Goal: Register for event/course

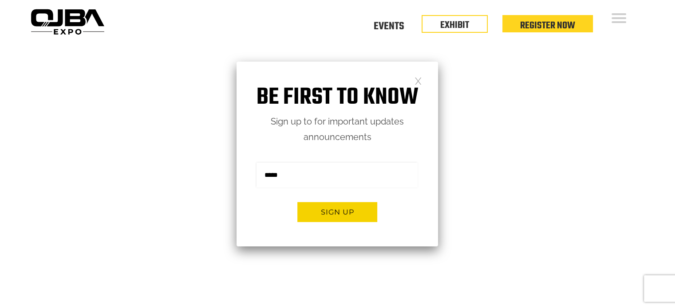
click at [418, 79] on link at bounding box center [419, 81] width 8 height 8
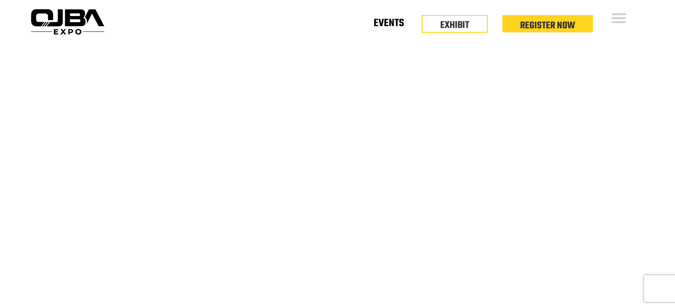
click at [391, 24] on link "Events" at bounding box center [389, 25] width 30 height 3
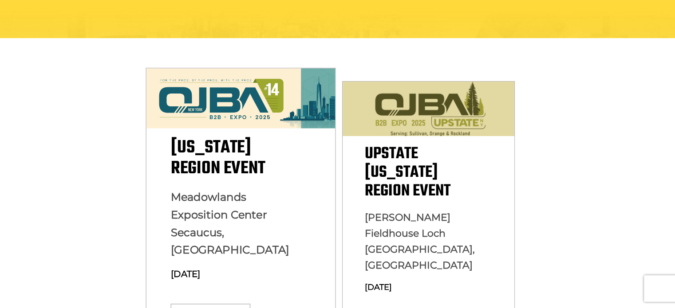
click at [200, 269] on span "December 10, 2025" at bounding box center [185, 274] width 30 height 11
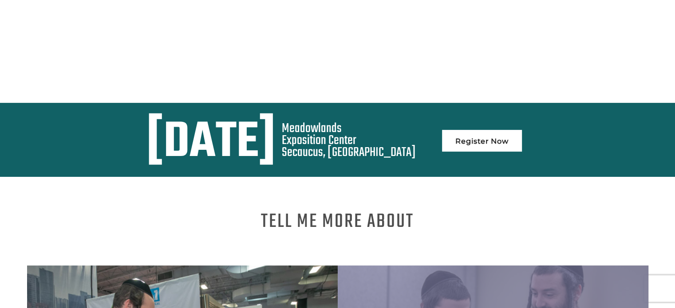
scroll to position [269, 0]
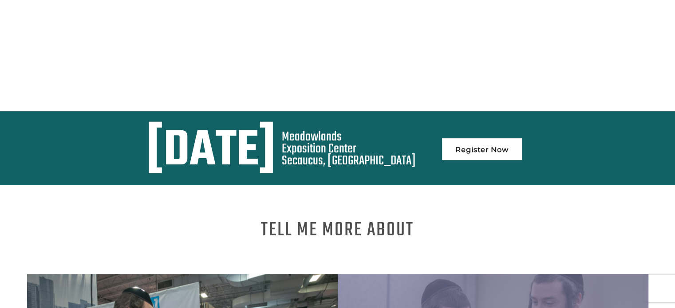
click at [522, 143] on link "Register Now" at bounding box center [482, 149] width 80 height 22
